Goal: Task Accomplishment & Management: Manage account settings

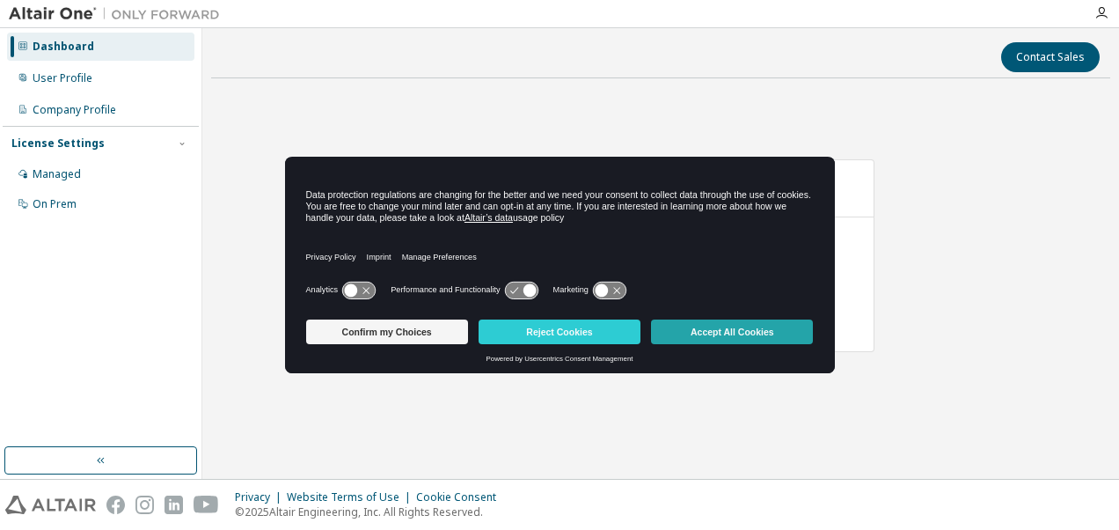
click at [734, 327] on button "Accept All Cookies" at bounding box center [732, 331] width 162 height 25
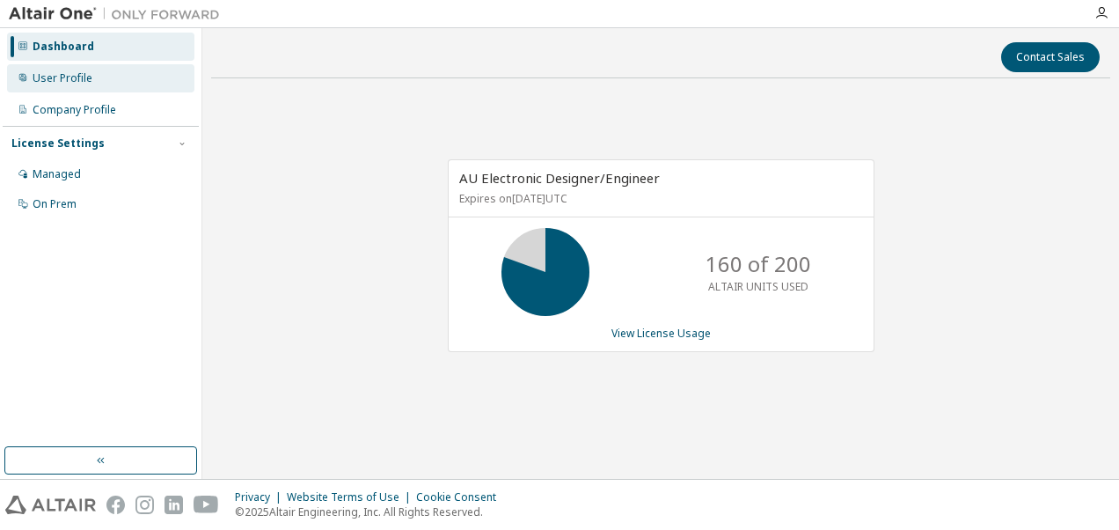
click at [65, 77] on div "User Profile" at bounding box center [63, 78] width 60 height 14
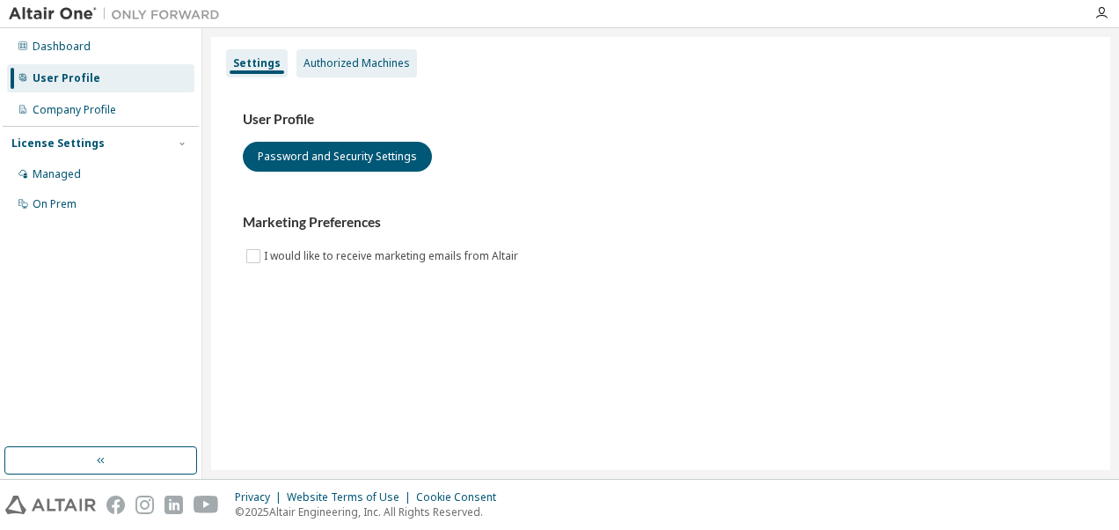
click at [343, 62] on div "Authorized Machines" at bounding box center [357, 63] width 106 height 14
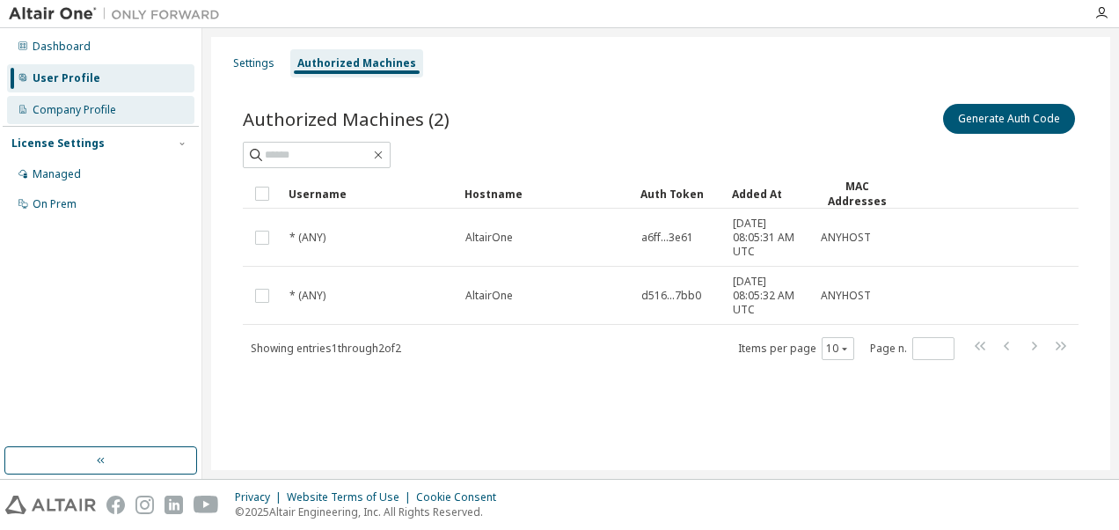
click at [81, 109] on div "Company Profile" at bounding box center [75, 110] width 84 height 14
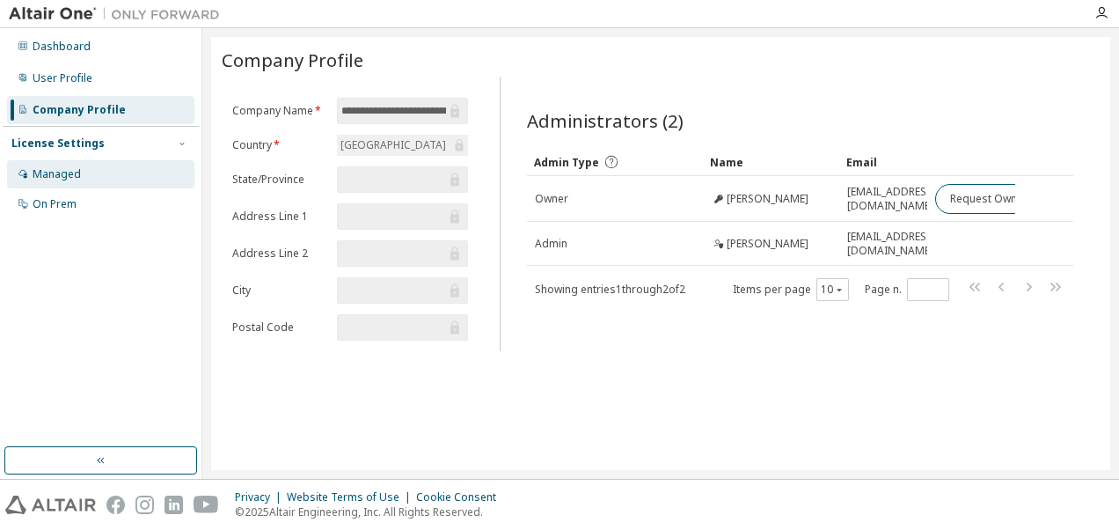
click at [29, 169] on div "Managed" at bounding box center [100, 174] width 187 height 28
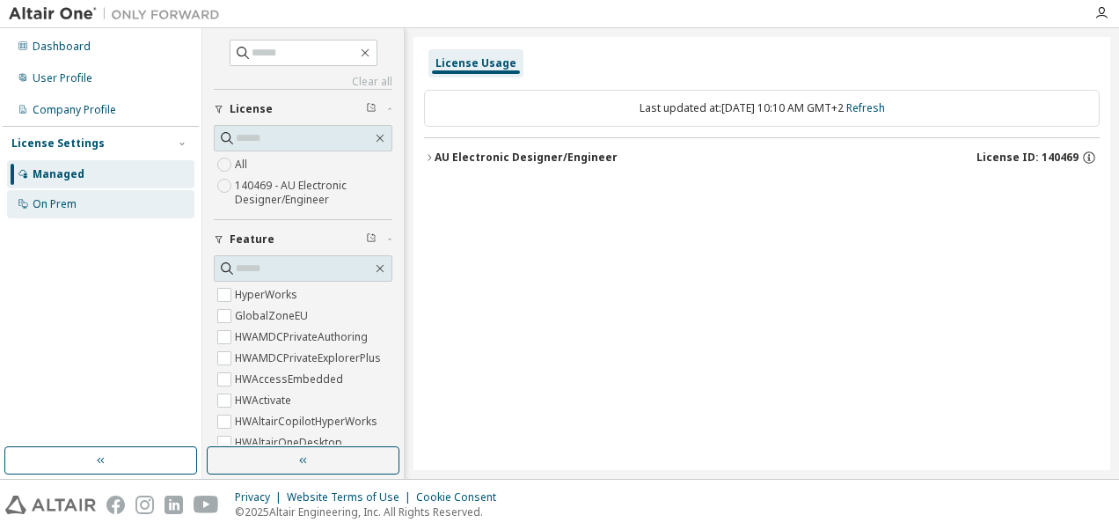
click at [40, 204] on div "On Prem" at bounding box center [55, 204] width 44 height 14
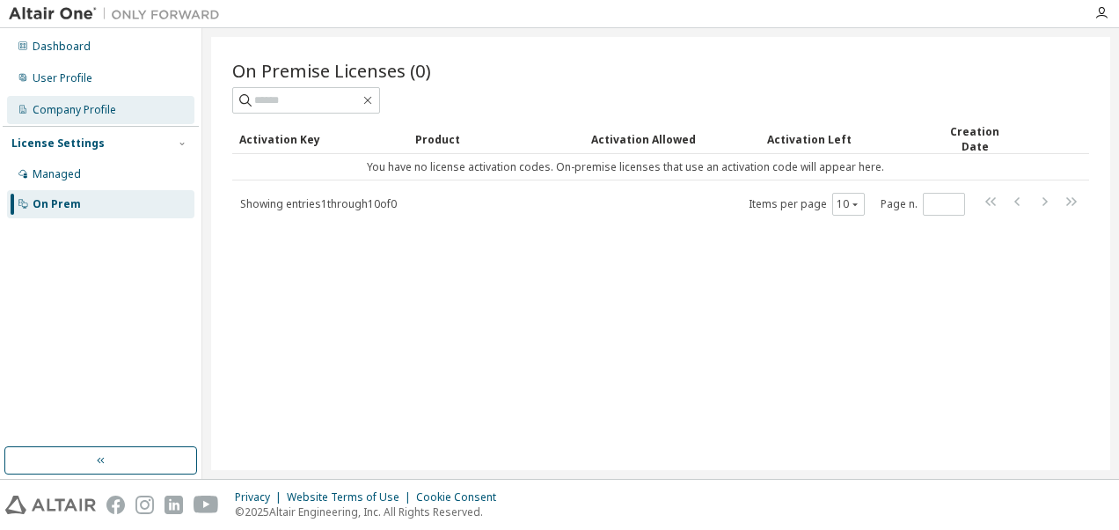
click at [67, 113] on div "Company Profile" at bounding box center [75, 110] width 84 height 14
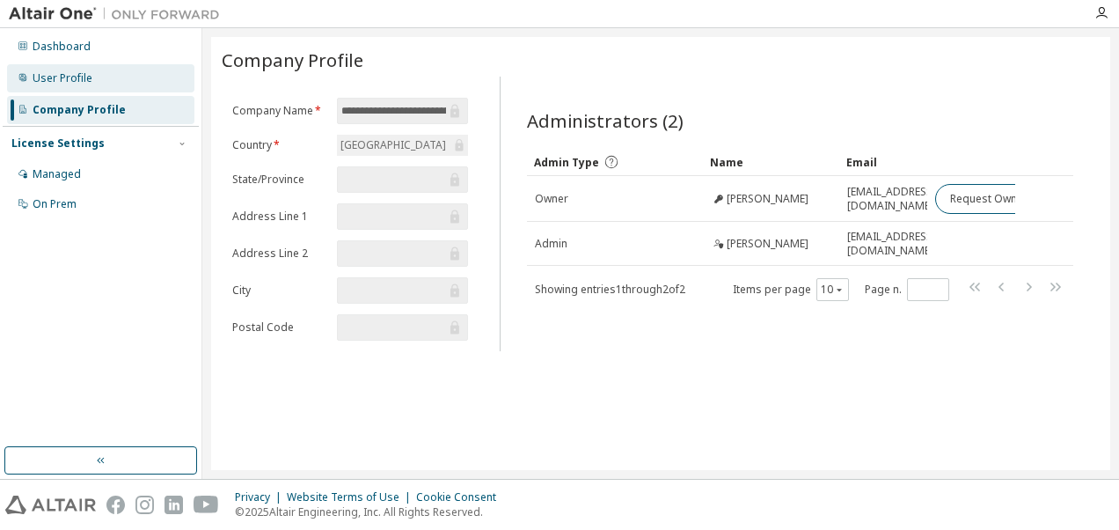
click at [76, 82] on div "User Profile" at bounding box center [63, 78] width 60 height 14
